Goal: Download file/media

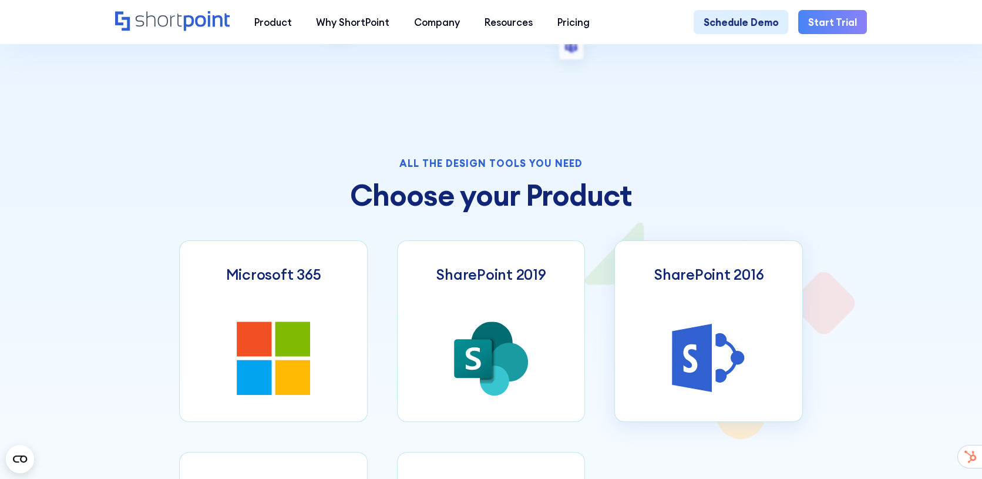
scroll to position [565, 0]
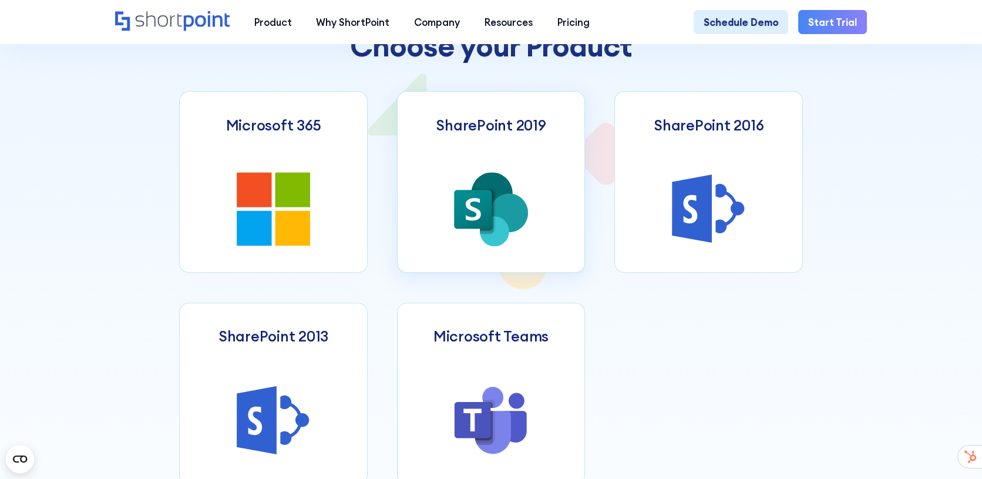
click at [515, 222] on icon at bounding box center [509, 212] width 38 height 39
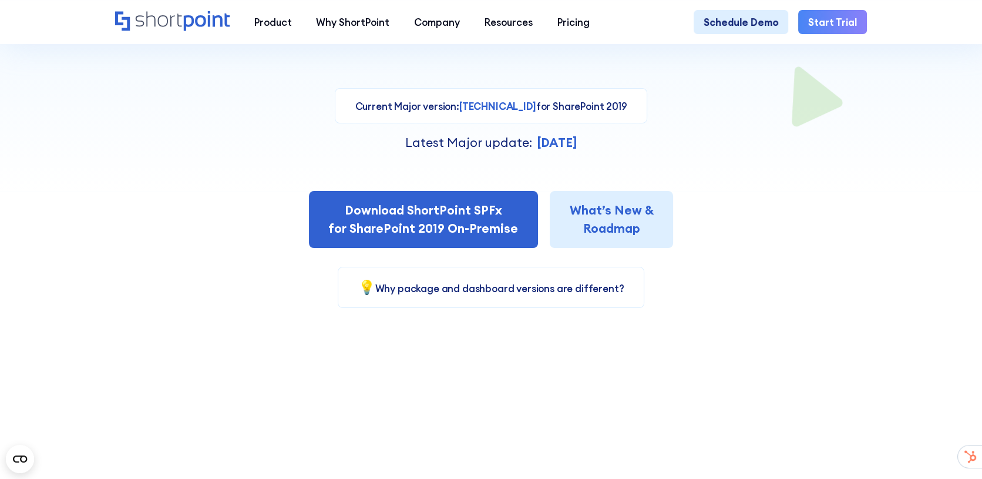
scroll to position [295, 0]
